Goal: Transaction & Acquisition: Purchase product/service

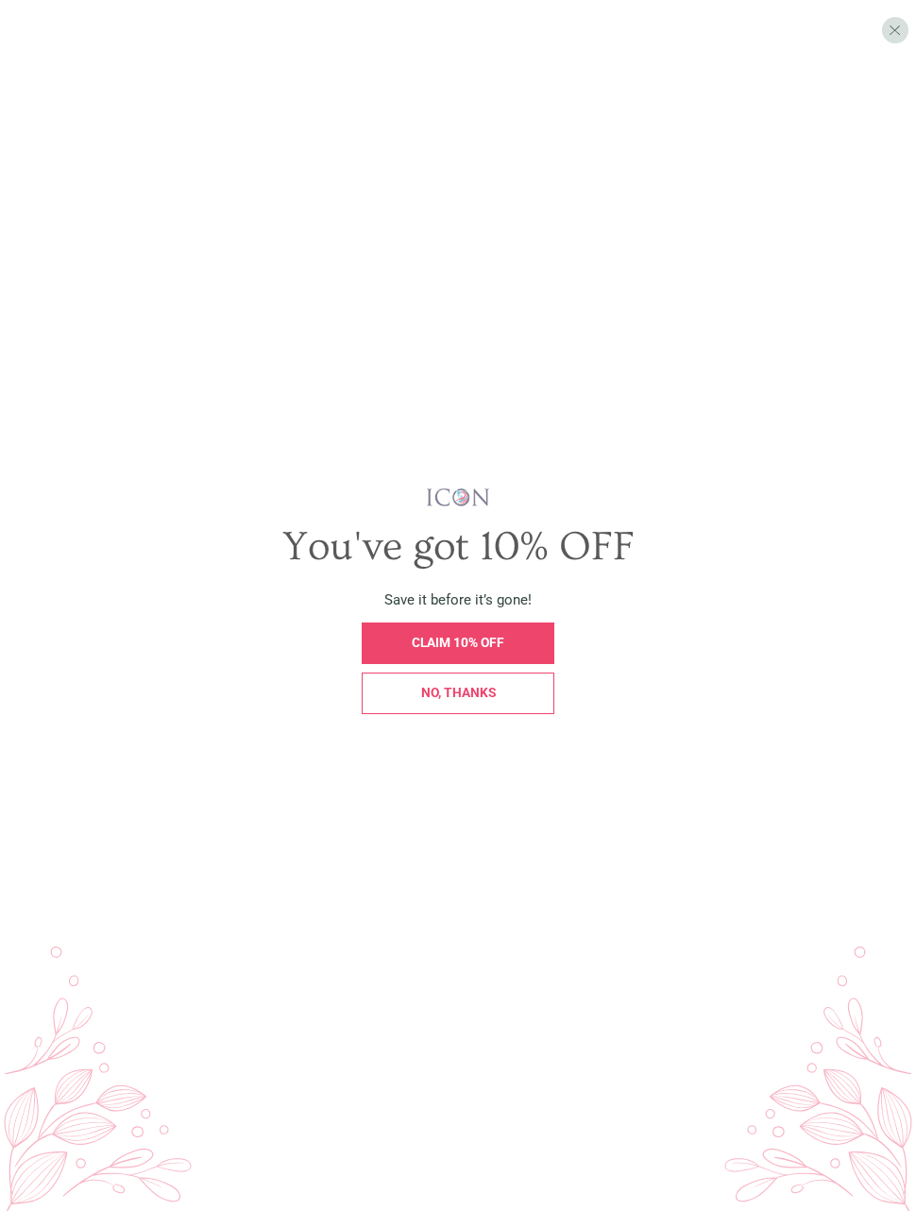
click at [500, 650] on span "CLAIM 10% OFF" at bounding box center [458, 642] width 93 height 15
click at [490, 650] on span "CLAIM 10% OFF" at bounding box center [458, 642] width 93 height 15
click at [490, 657] on div "CLAIM 10% OFF" at bounding box center [458, 644] width 192 height 42
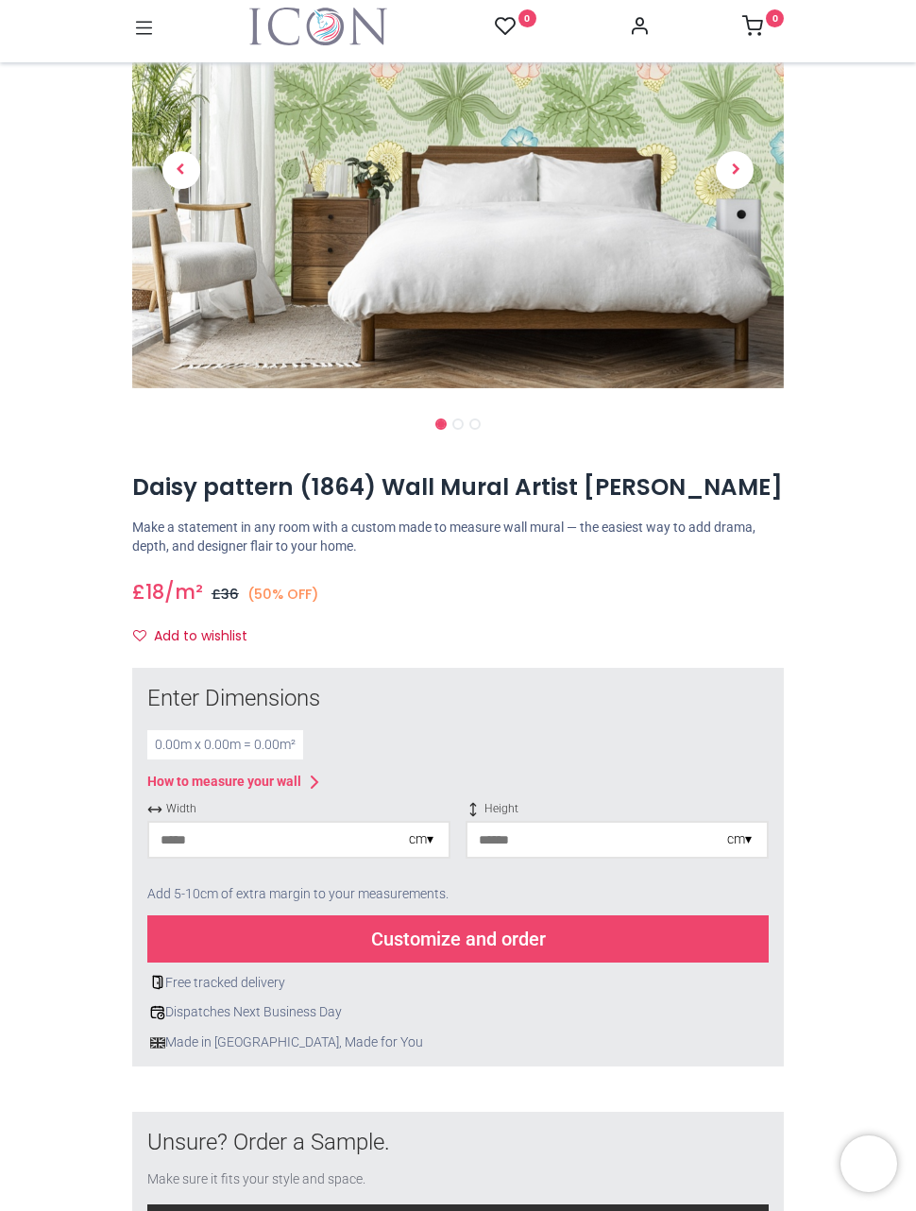
scroll to position [179, 0]
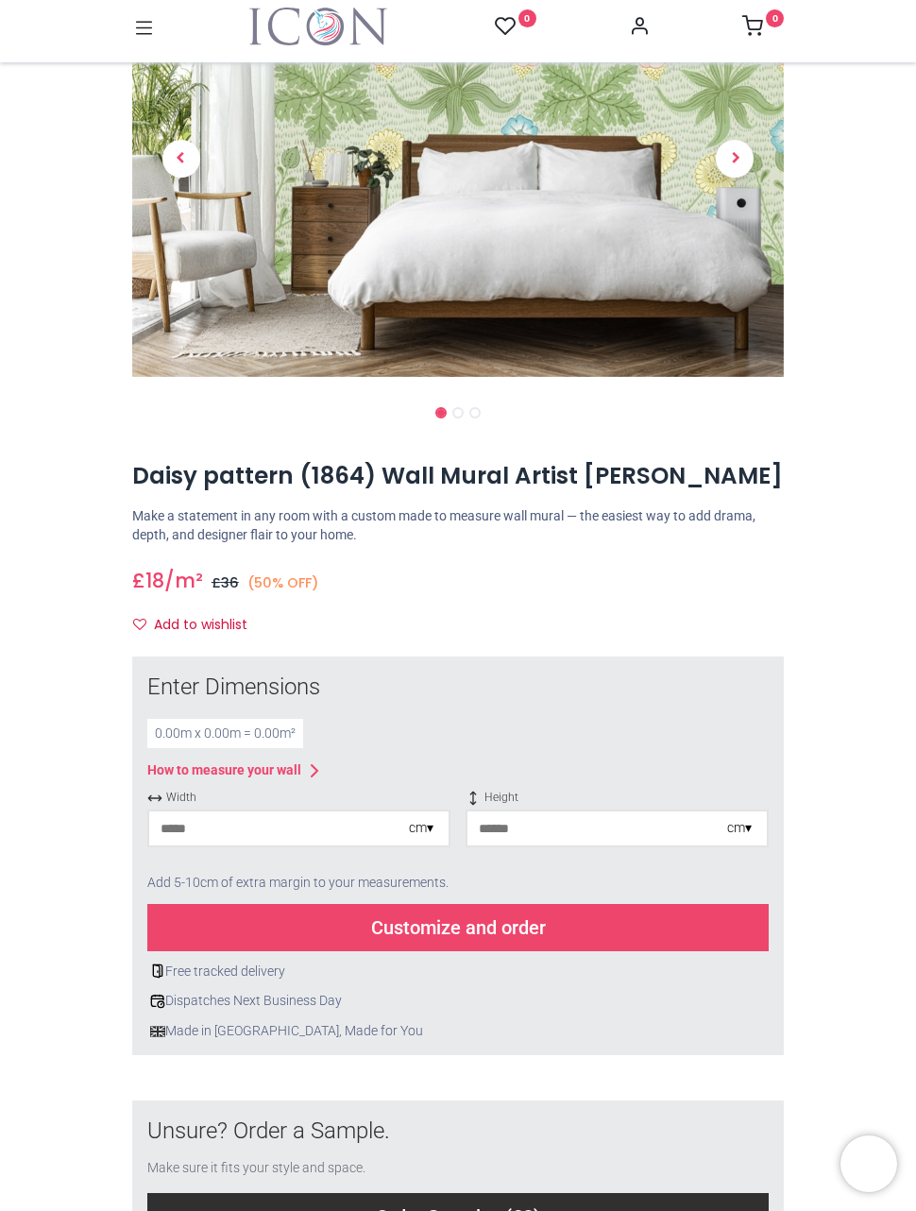
click at [301, 770] on div "How to measure your wall" at bounding box center [224, 770] width 154 height 19
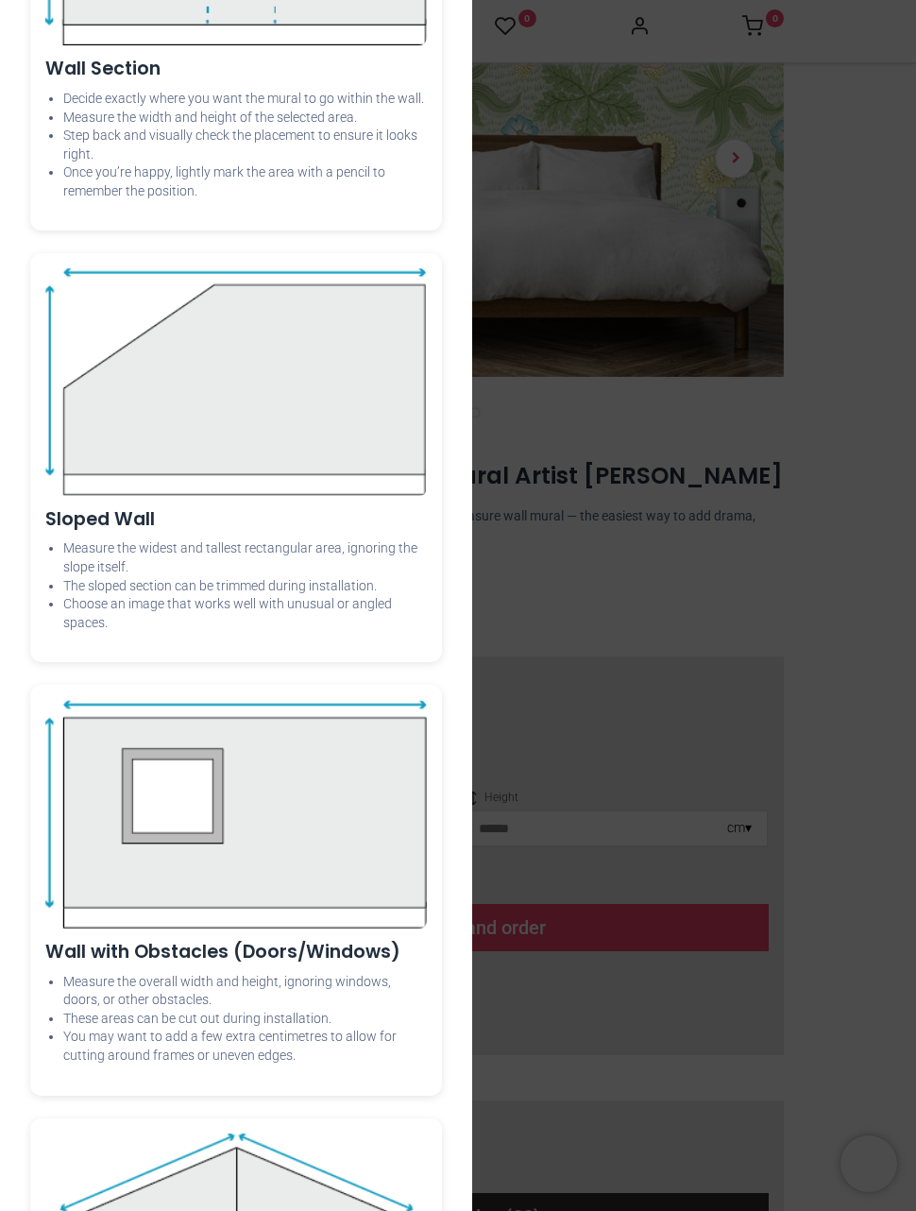
scroll to position [0, 0]
